Goal: Information Seeking & Learning: Learn about a topic

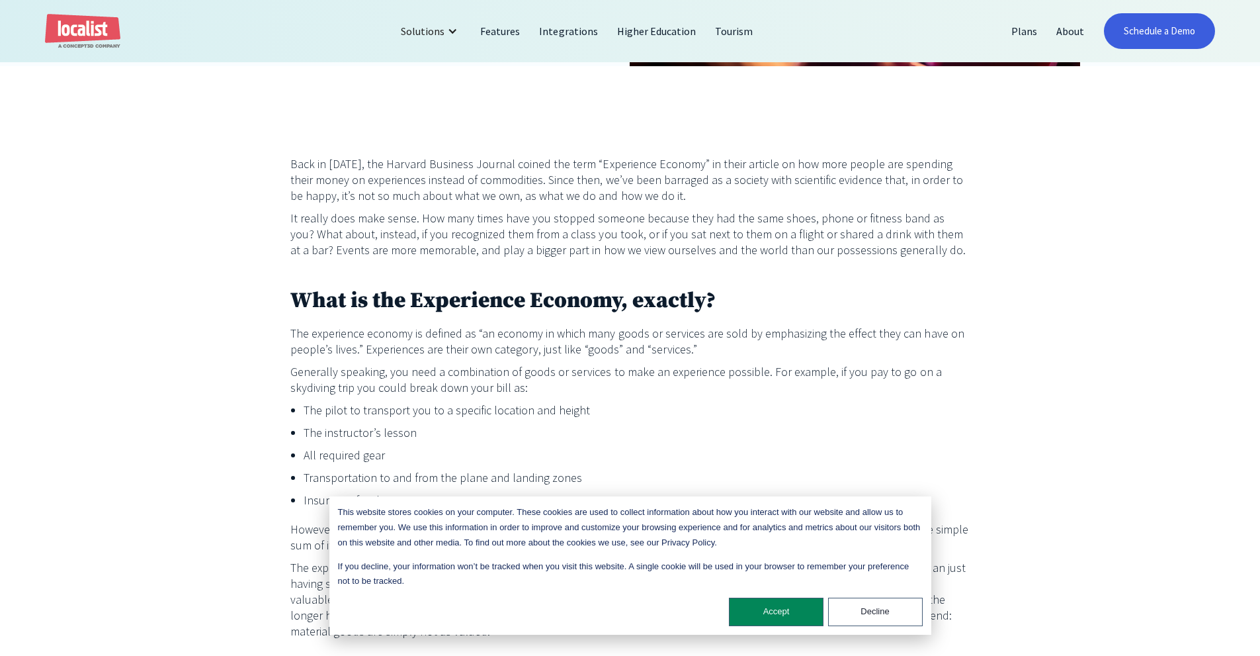
click at [799, 620] on button "Accept" at bounding box center [776, 611] width 95 height 28
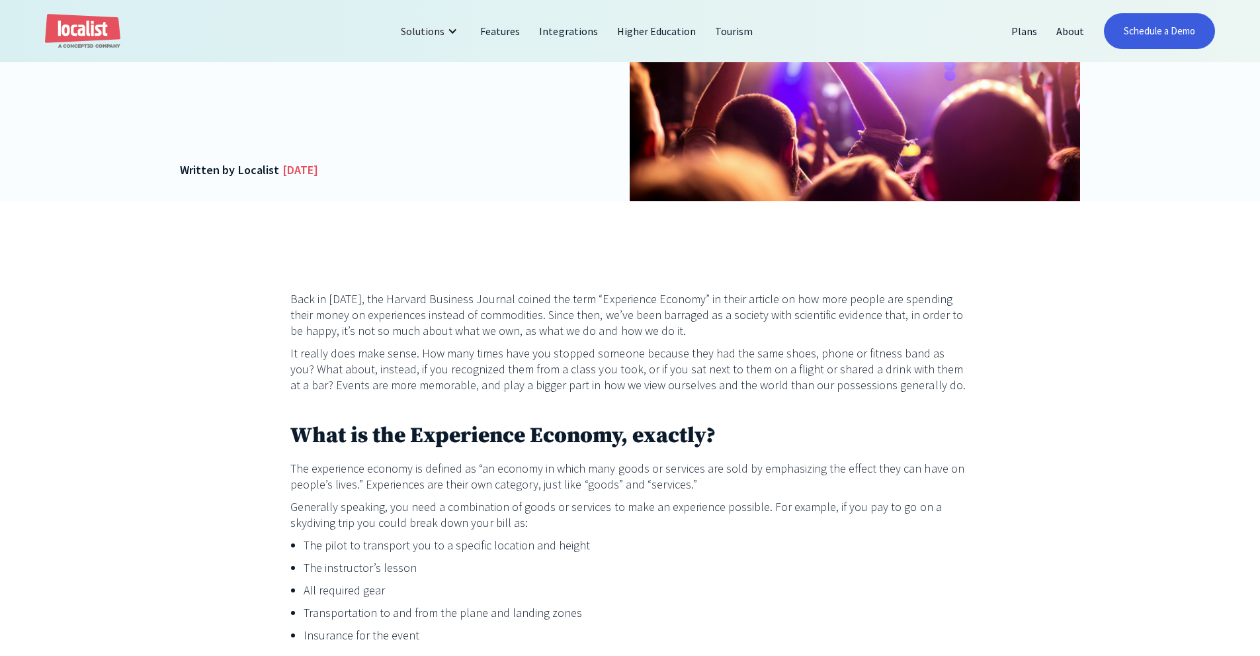
scroll to position [434, 0]
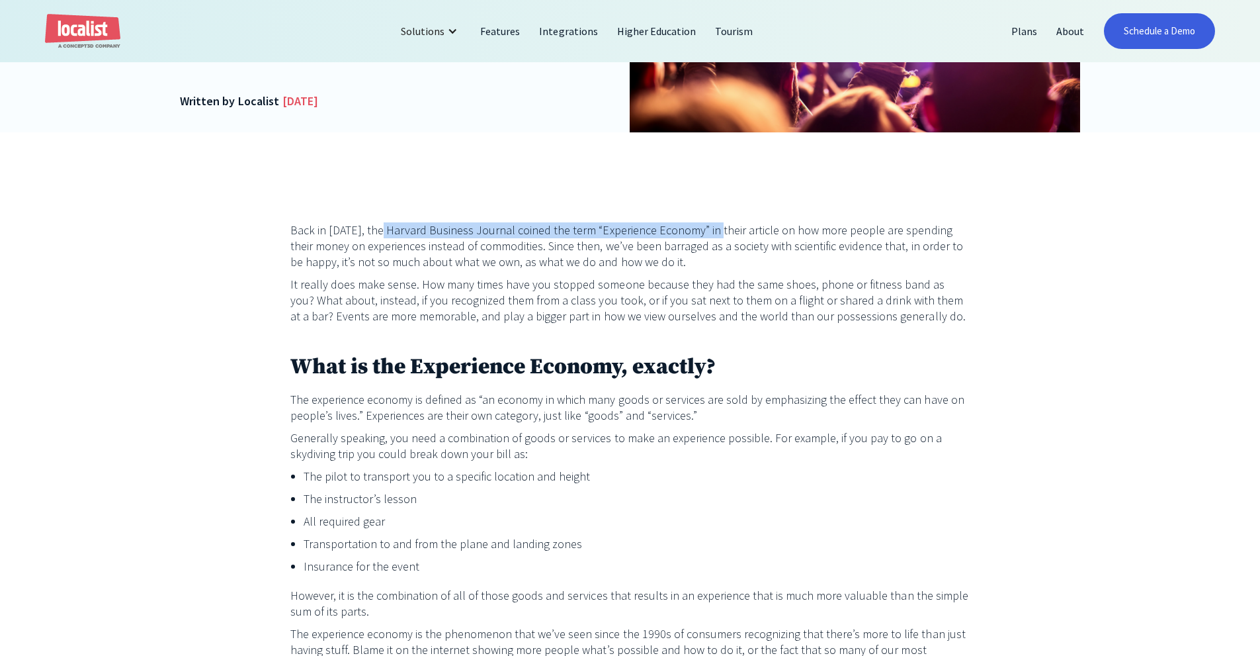
drag, startPoint x: 379, startPoint y: 230, endPoint x: 712, endPoint y: 237, distance: 332.8
click at [712, 237] on p "Back in [DATE], the Harvard Business Journal coined the term “Experience Econom…" at bounding box center [630, 246] width 680 height 48
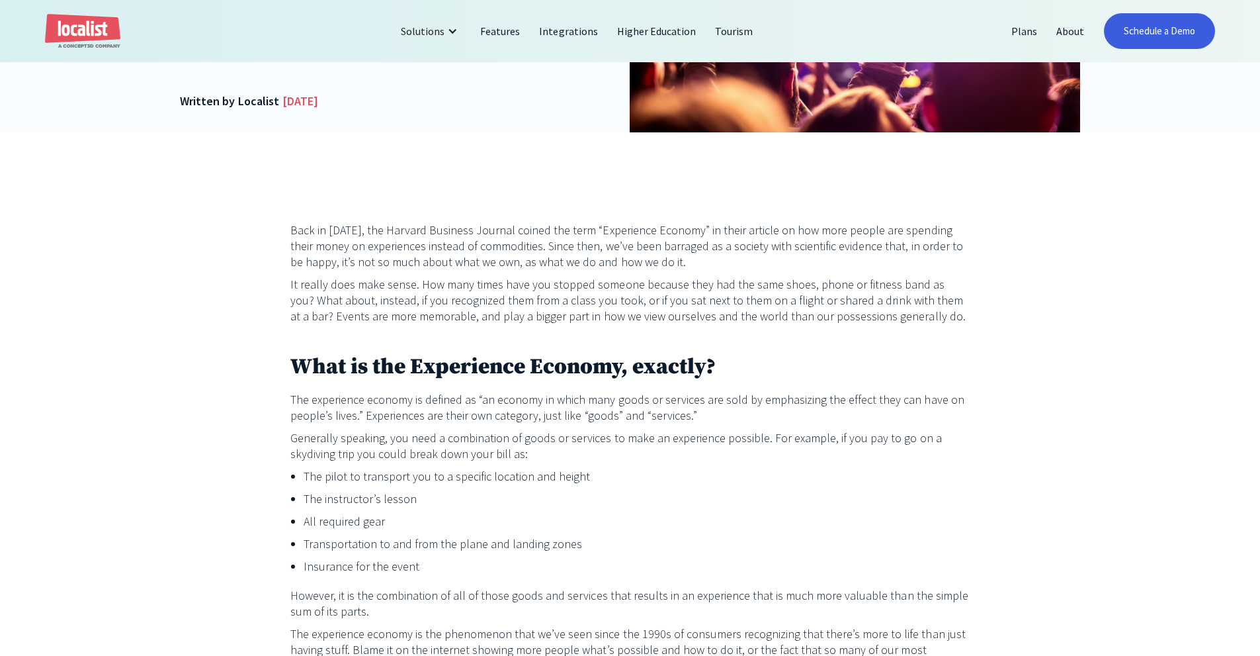
click at [726, 261] on p "Back in [DATE], the Harvard Business Journal coined the term “Experience Econom…" at bounding box center [630, 246] width 680 height 48
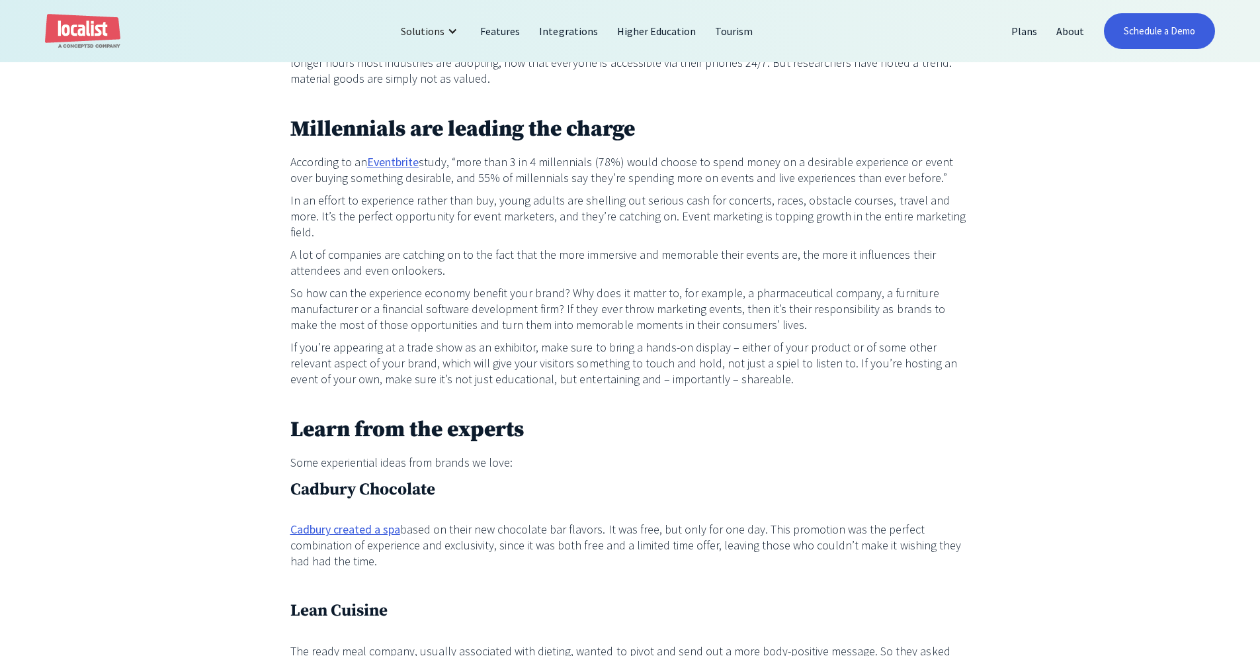
scroll to position [1029, 0]
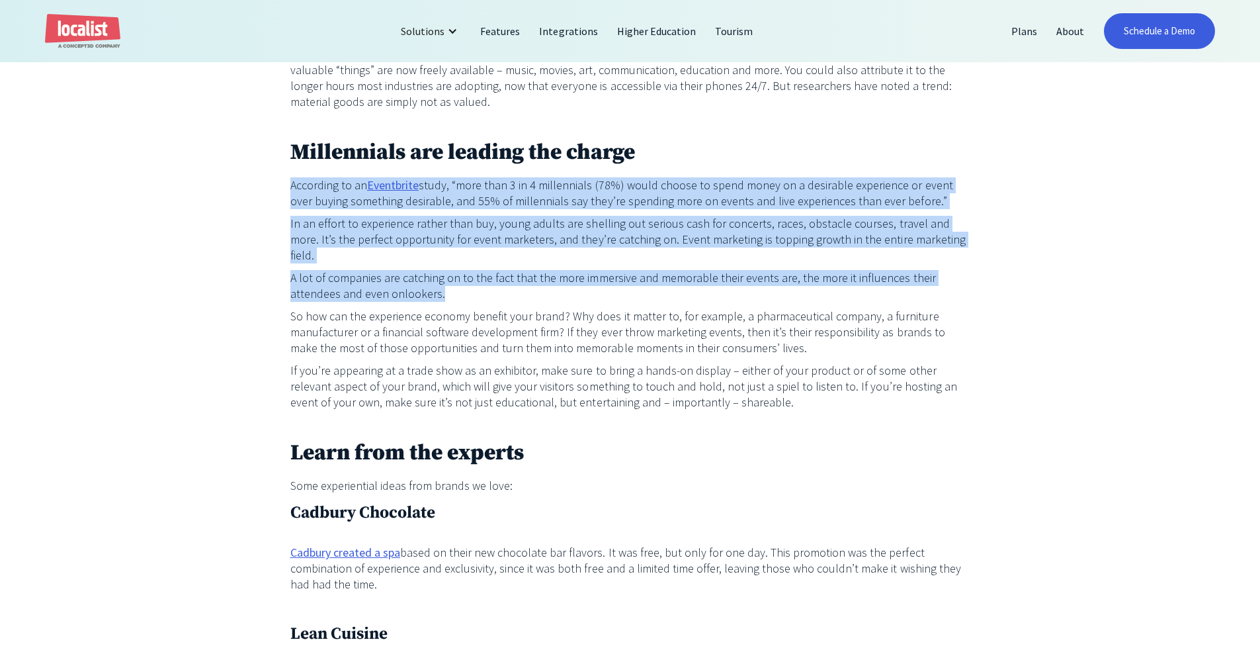
drag, startPoint x: 536, startPoint y: 185, endPoint x: 411, endPoint y: 278, distance: 156.0
click at [411, 278] on div "Back in [DATE], the Harvard Business Journal coined the term “Experience Econom…" at bounding box center [630, 375] width 1260 height 1676
copy div "According to an Eventbrite study, “more than 3 in 4 millennials (78%) would cho…"
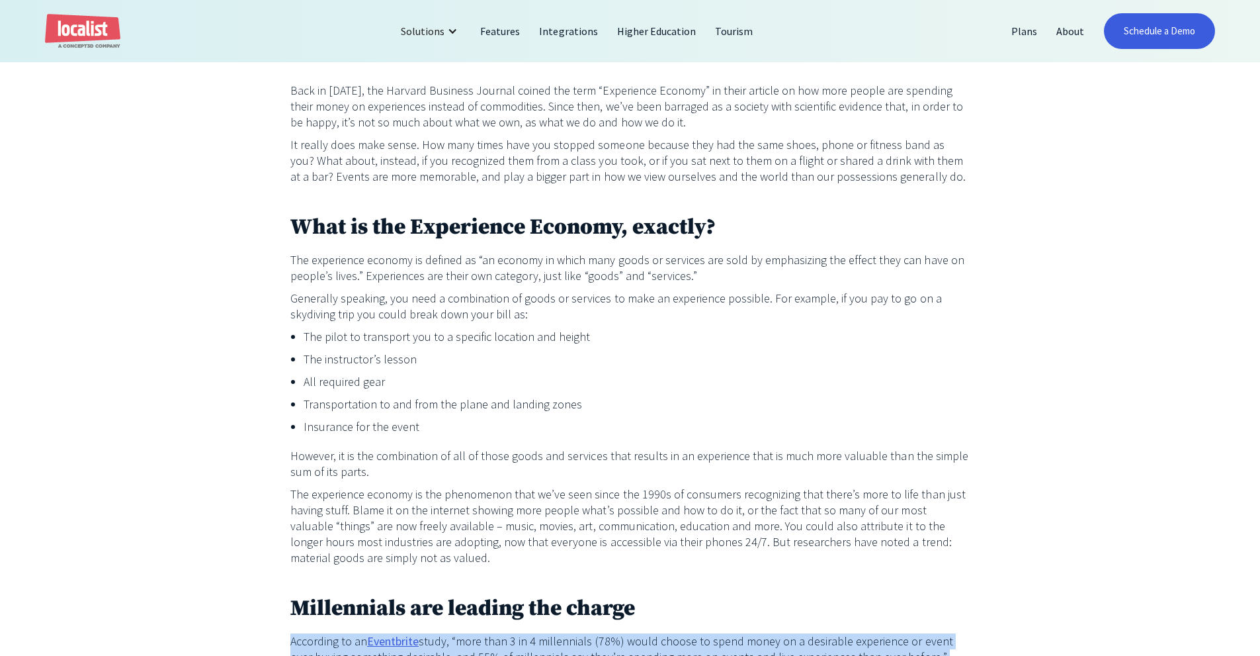
scroll to position [566, 0]
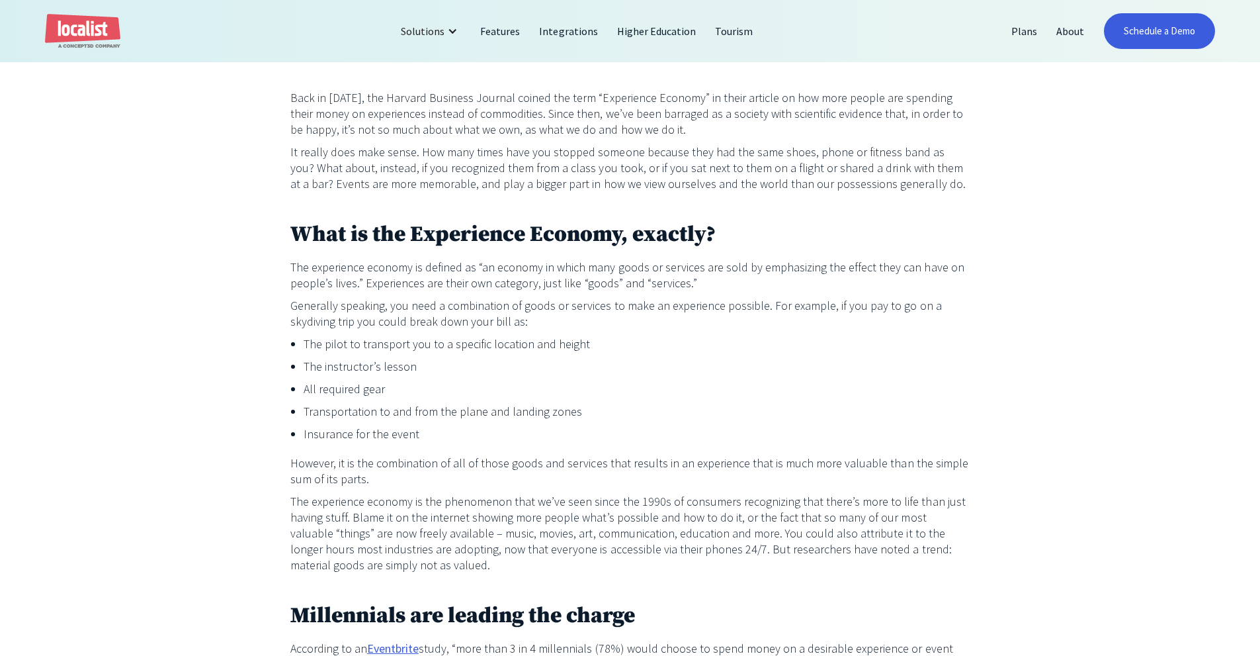
click at [430, 278] on p "The experience economy is defined as “an economy in which many goods or service…" at bounding box center [630, 275] width 680 height 32
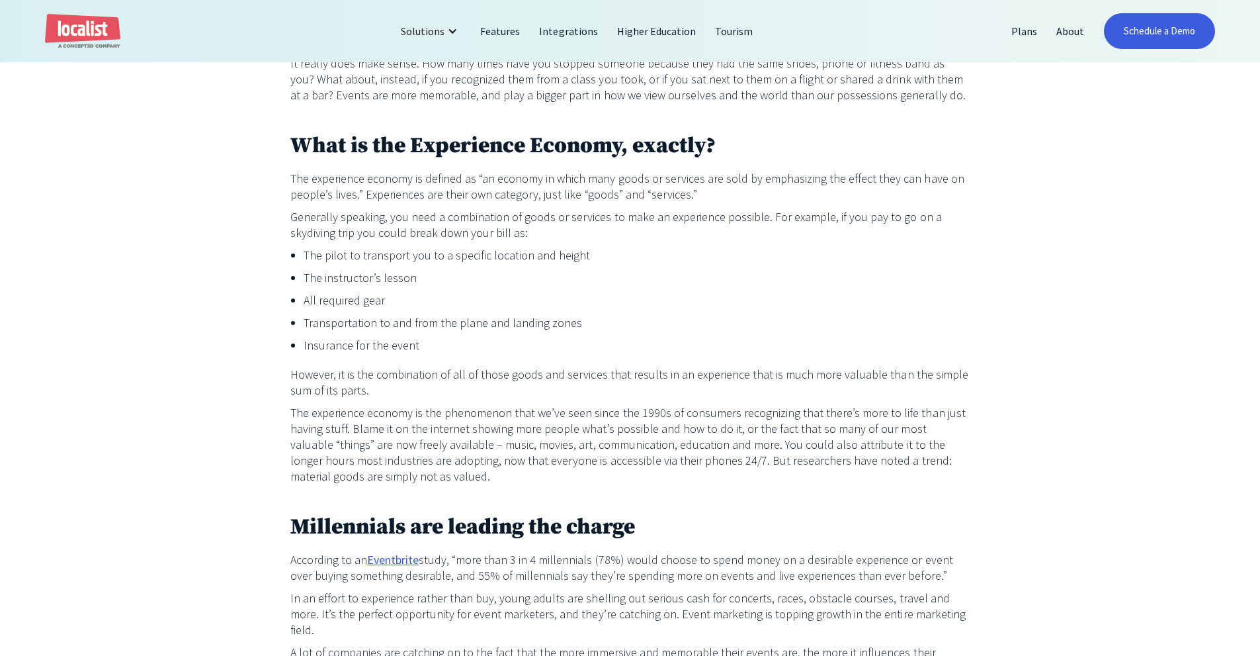
scroll to position [765, 0]
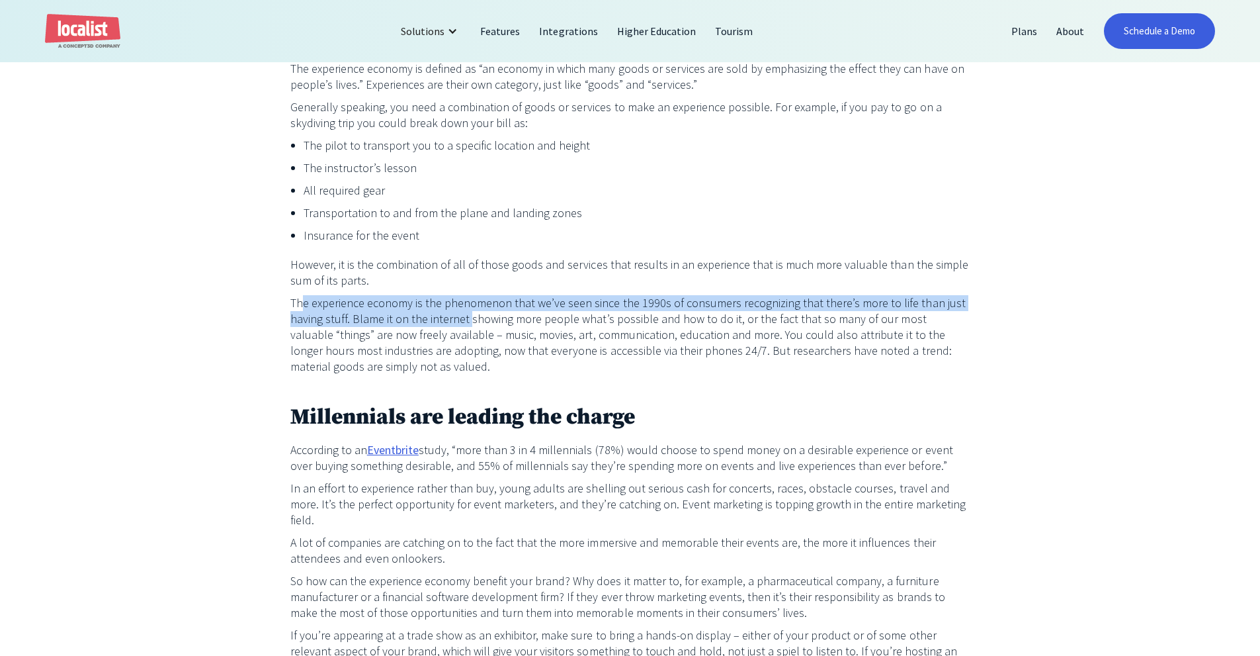
drag, startPoint x: 422, startPoint y: 314, endPoint x: 332, endPoint y: 316, distance: 90.0
click at [468, 325] on p "The experience economy is the phenomenon that we’ve seen since the 1990s of con…" at bounding box center [630, 334] width 680 height 79
click at [316, 316] on p "The experience economy is the phenomenon that we’ve seen since the 1990s of con…" at bounding box center [630, 334] width 680 height 79
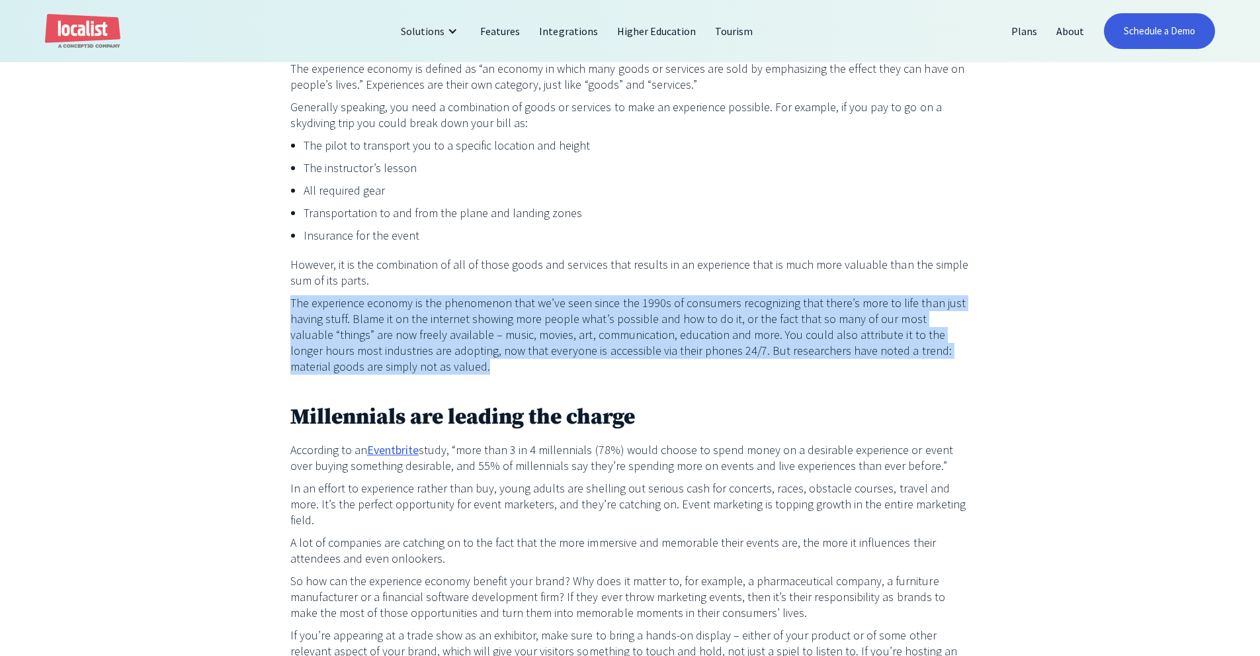
drag, startPoint x: 291, startPoint y: 306, endPoint x: 402, endPoint y: 374, distance: 129.8
click at [402, 374] on p "The experience economy is the phenomenon that we’ve seen since the 1990s of con…" at bounding box center [630, 334] width 680 height 79
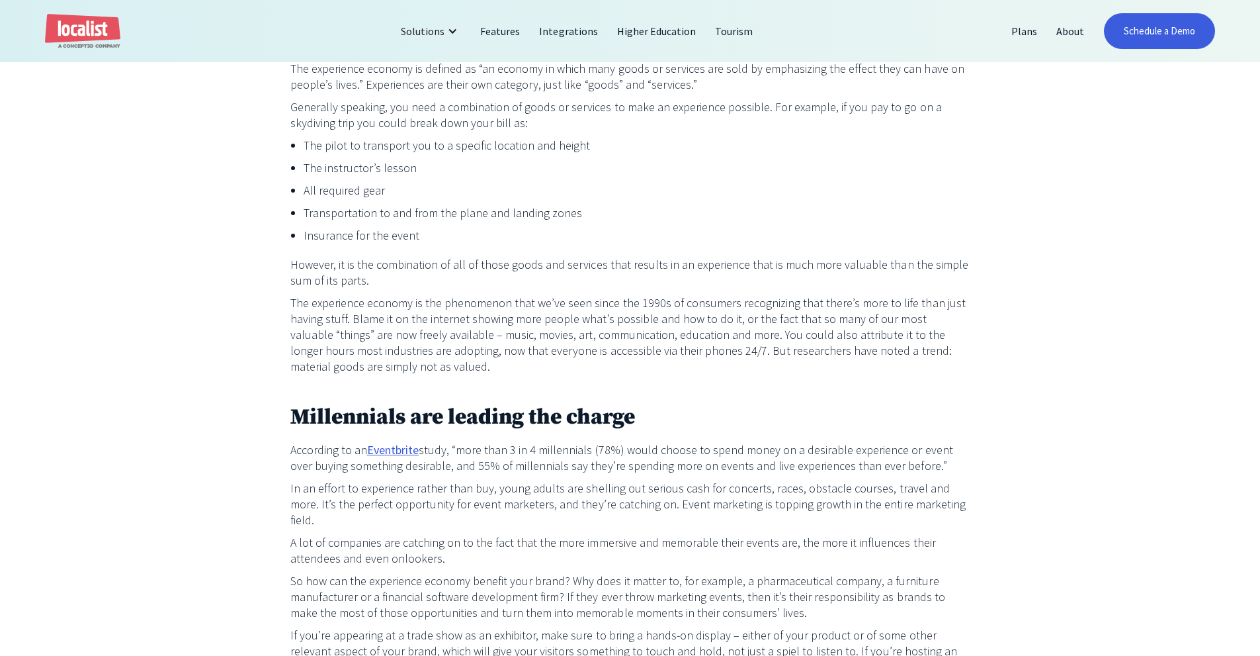
click at [789, 381] on div "Back in [DATE], the Harvard Business Journal coined the term “Experience Econom…" at bounding box center [630, 541] width 680 height 1298
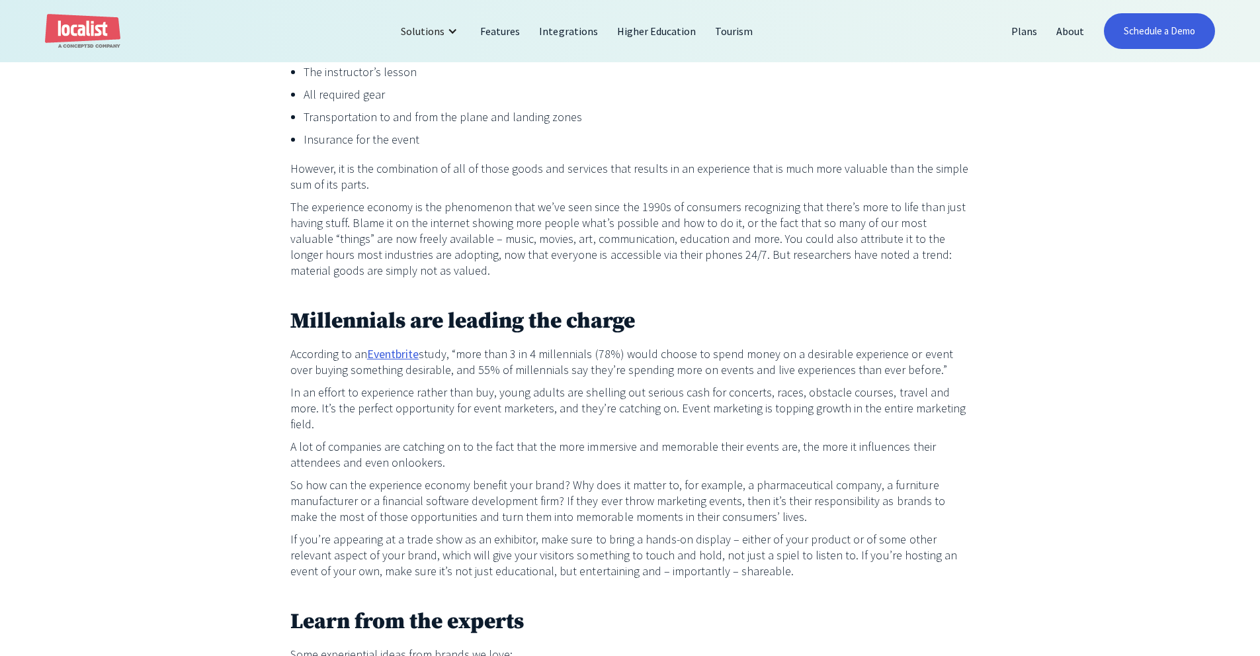
scroll to position [963, 0]
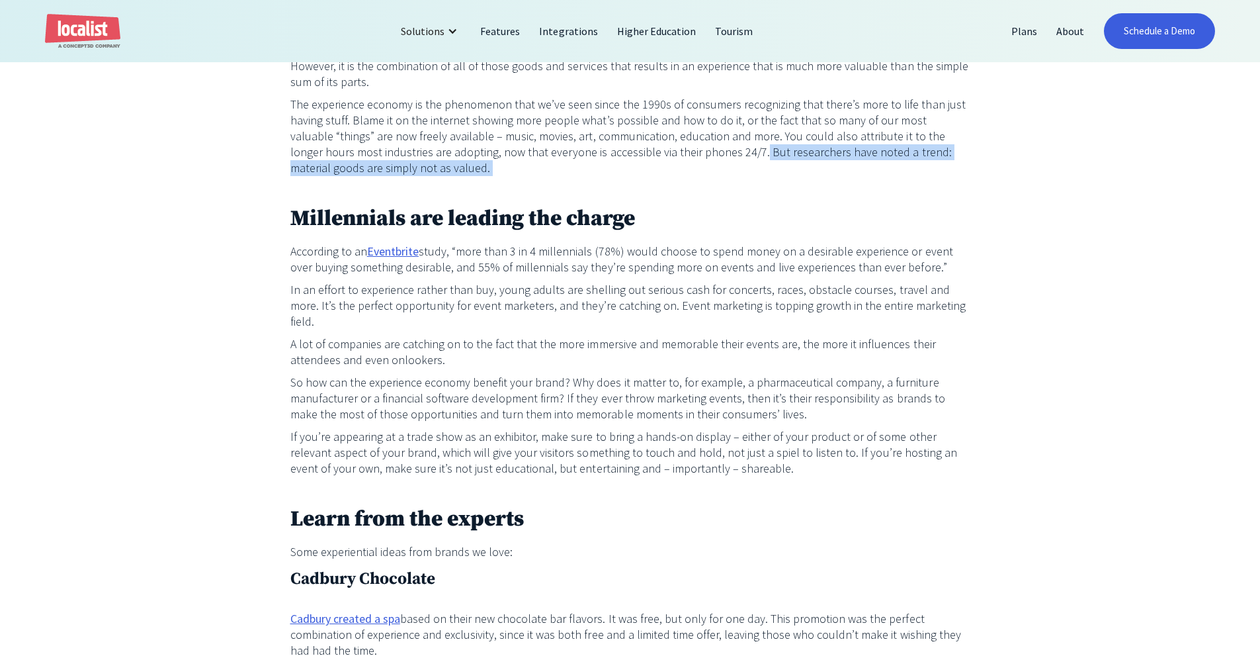
drag, startPoint x: 691, startPoint y: 160, endPoint x: 736, endPoint y: 179, distance: 49.5
click at [736, 179] on div "Back in [DATE], the Harvard Business Journal coined the term “Experience Econom…" at bounding box center [630, 342] width 680 height 1298
copy div "But researchers have noted a trend: material goods are simply not as valued. ‍"
